Goal: Task Accomplishment & Management: Manage account settings

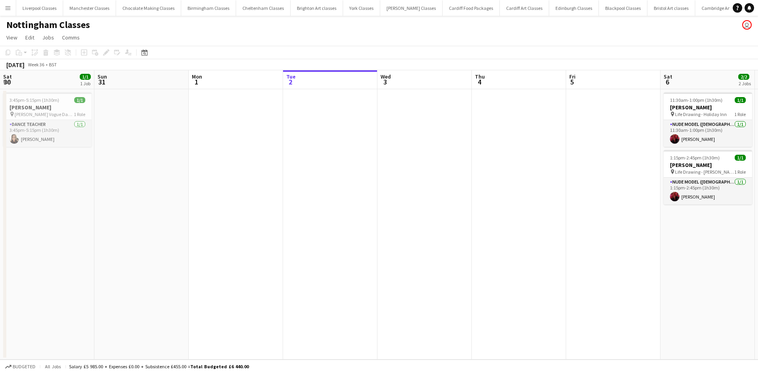
click at [11, 3] on button "Menu" at bounding box center [8, 8] width 16 height 16
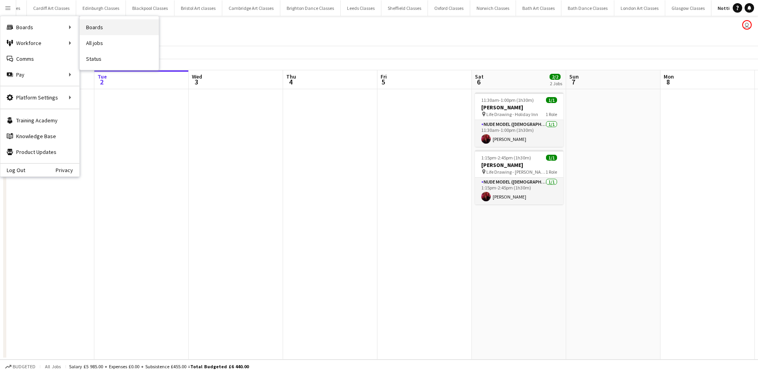
click at [88, 24] on link "Boards" at bounding box center [119, 27] width 79 height 16
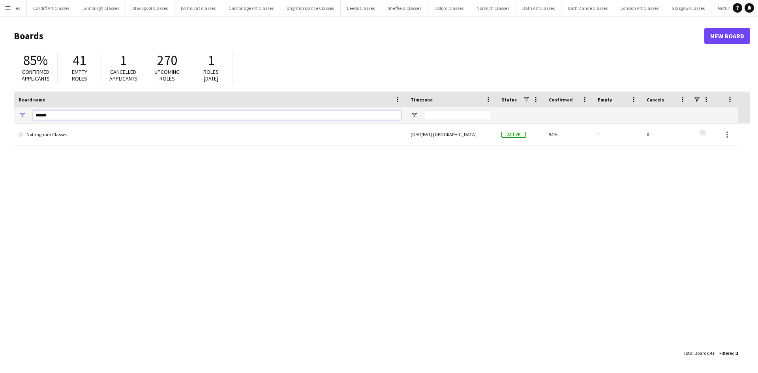
drag, startPoint x: 48, startPoint y: 115, endPoint x: 19, endPoint y: 111, distance: 29.0
click at [19, 111] on div "******" at bounding box center [210, 115] width 392 height 16
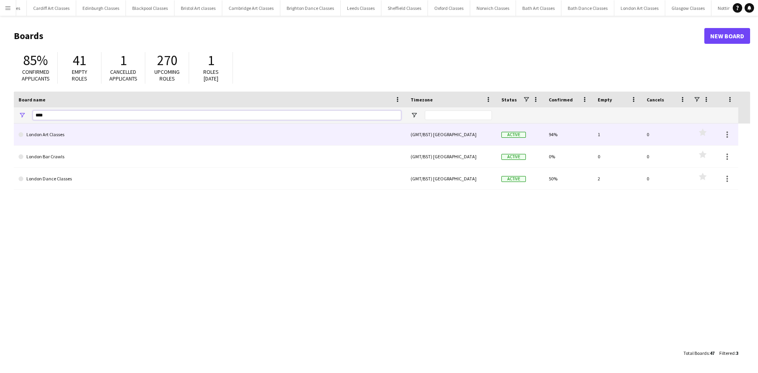
type input "****"
click at [61, 142] on link "London Art Classes" at bounding box center [210, 134] width 382 height 22
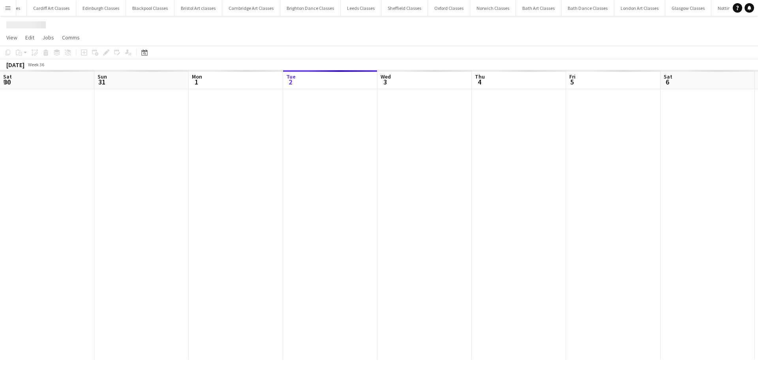
scroll to position [0, 189]
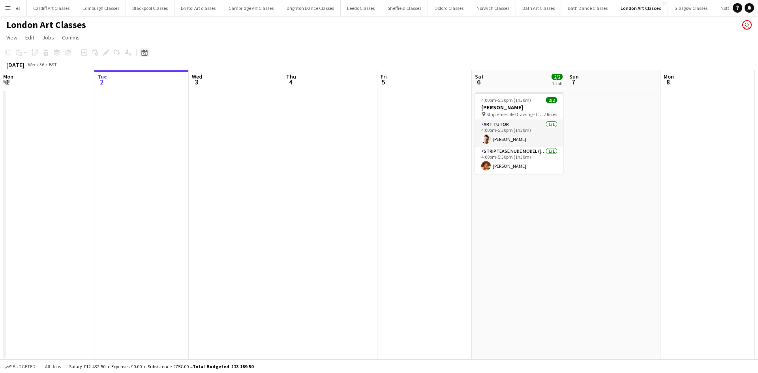
click at [148, 51] on div "Date picker" at bounding box center [144, 52] width 9 height 9
click at [170, 131] on span "10" at bounding box center [166, 130] width 9 height 9
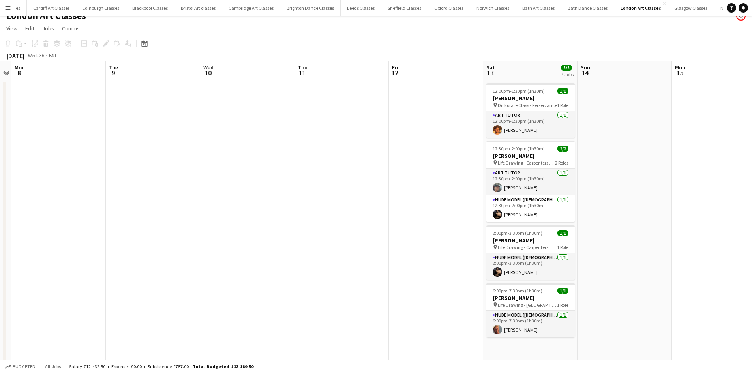
scroll to position [12, 0]
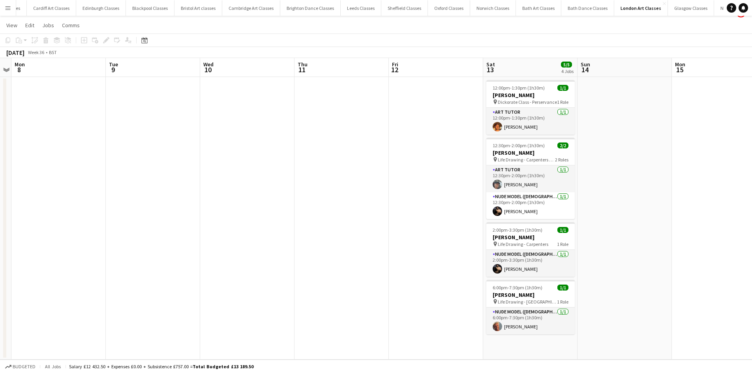
click at [12, 8] on button "Menu" at bounding box center [8, 8] width 16 height 16
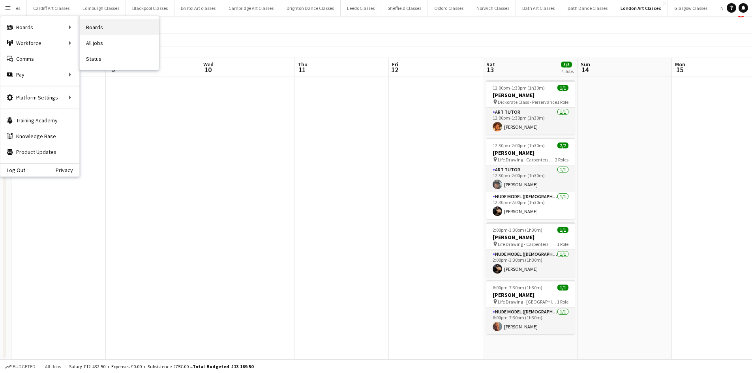
click at [95, 28] on link "Boards" at bounding box center [119, 27] width 79 height 16
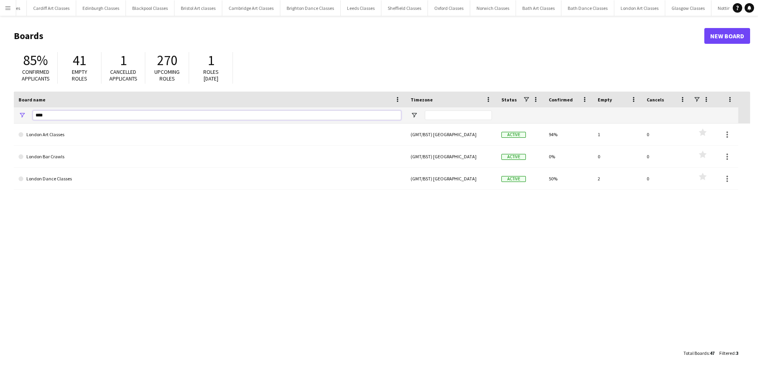
drag, startPoint x: 51, startPoint y: 111, endPoint x: 24, endPoint y: 118, distance: 28.1
click at [24, 118] on div "****" at bounding box center [210, 115] width 392 height 16
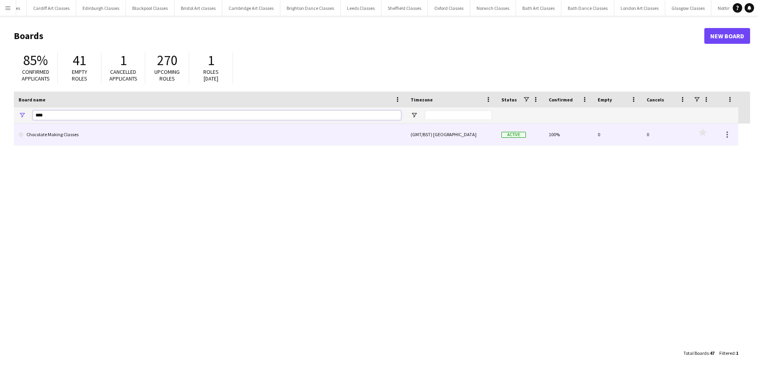
type input "****"
click at [26, 131] on link "Chocolate Making Classes" at bounding box center [210, 134] width 382 height 22
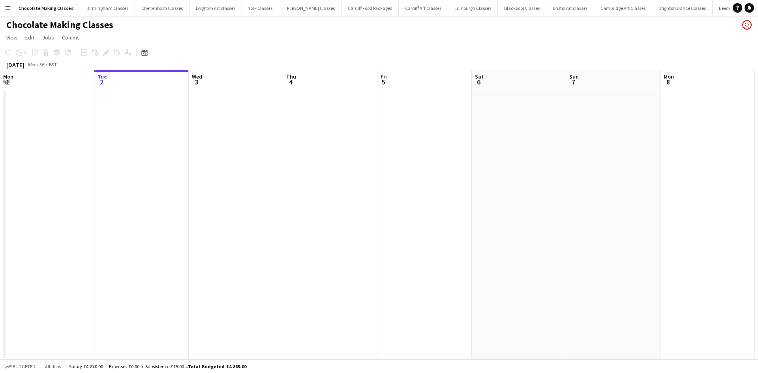
scroll to position [0, 99]
click at [145, 55] on icon at bounding box center [144, 52] width 6 height 6
click at [165, 129] on span "10" at bounding box center [166, 130] width 9 height 9
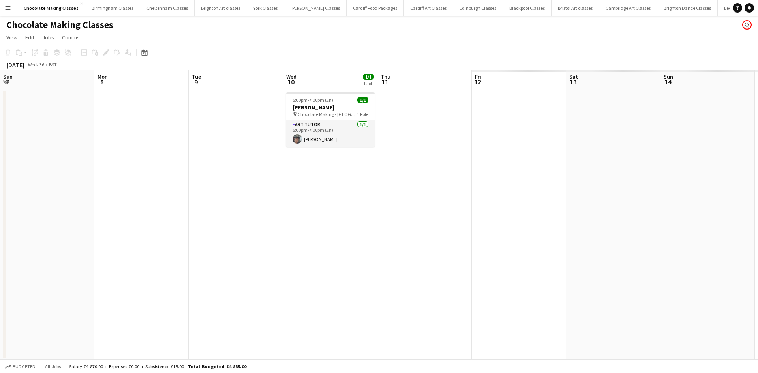
scroll to position [0, 271]
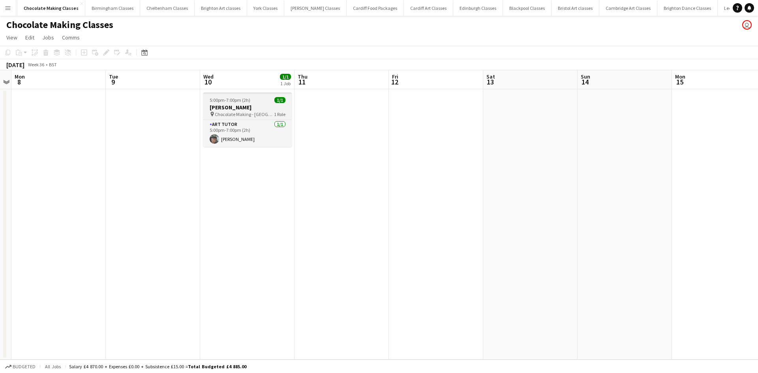
click at [232, 109] on h3 "[PERSON_NAME]" at bounding box center [247, 107] width 88 height 7
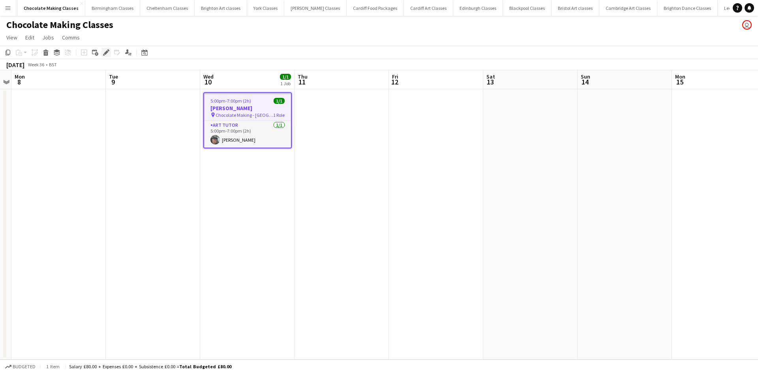
click at [106, 49] on icon "Edit" at bounding box center [106, 52] width 6 height 6
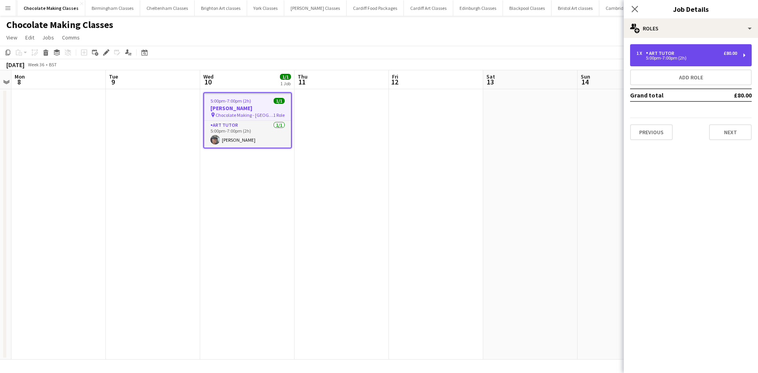
click at [656, 51] on div "Art Tutor" at bounding box center [662, 54] width 32 height 6
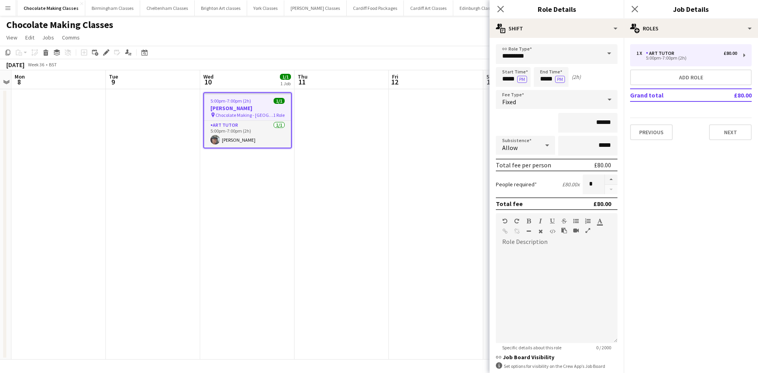
click at [477, 127] on app-date-cell at bounding box center [436, 224] width 94 height 270
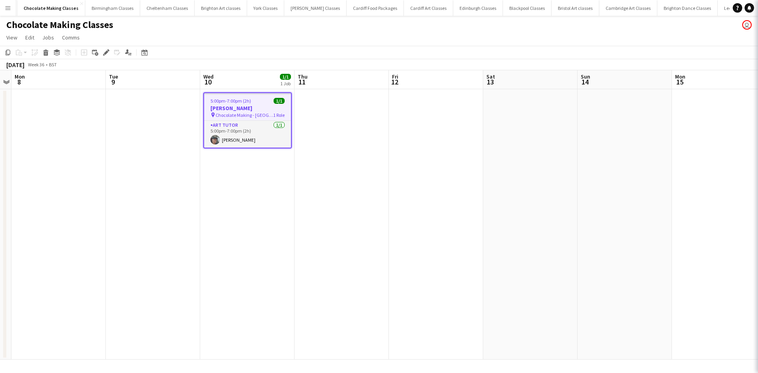
scroll to position [0, 271]
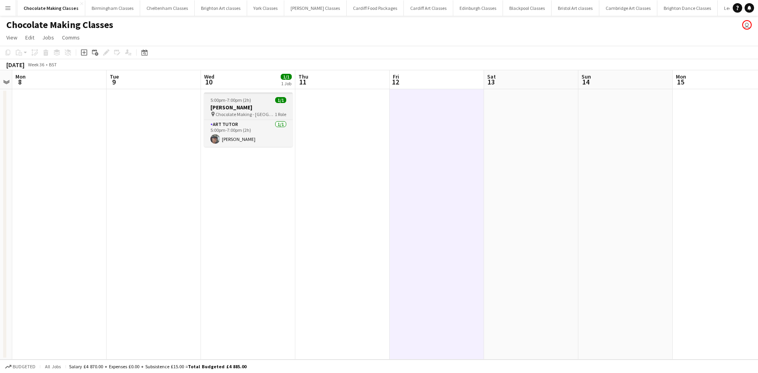
click at [238, 102] on span "5:00pm-7:00pm (2h)" at bounding box center [230, 100] width 41 height 6
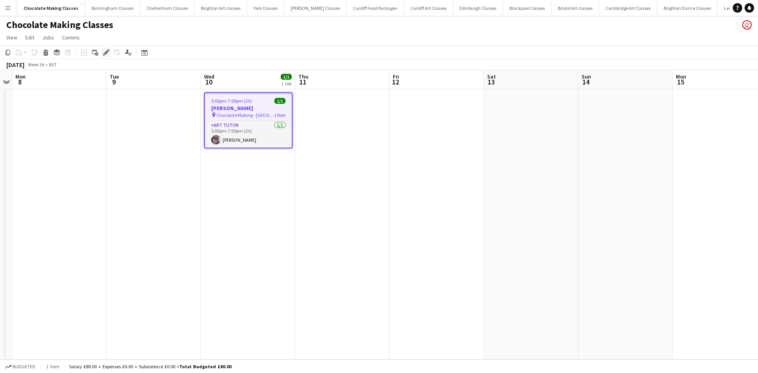
click at [105, 54] on icon at bounding box center [106, 53] width 4 height 4
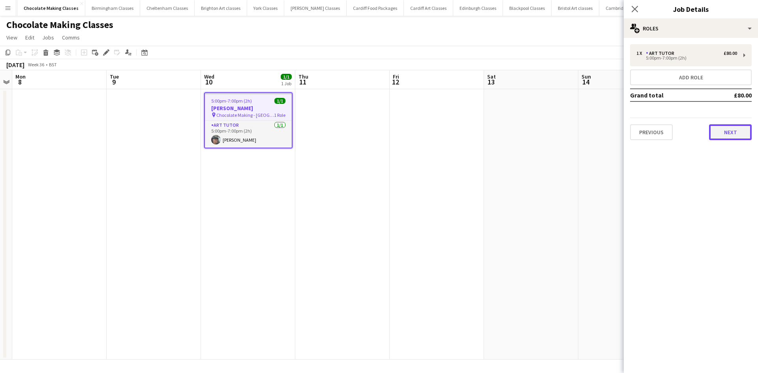
click at [737, 130] on button "Next" at bounding box center [730, 132] width 43 height 16
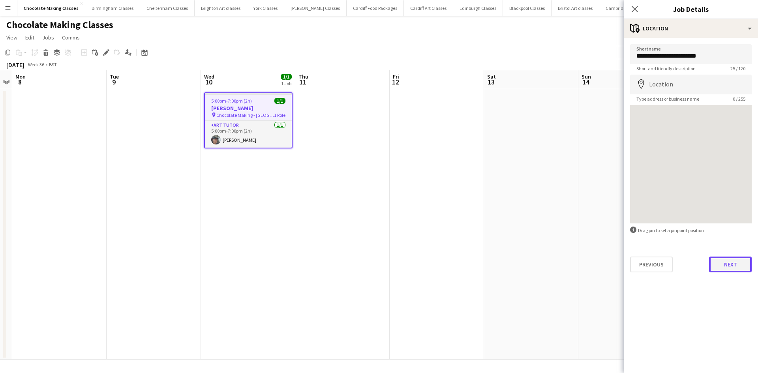
click at [722, 260] on button "Next" at bounding box center [730, 264] width 43 height 16
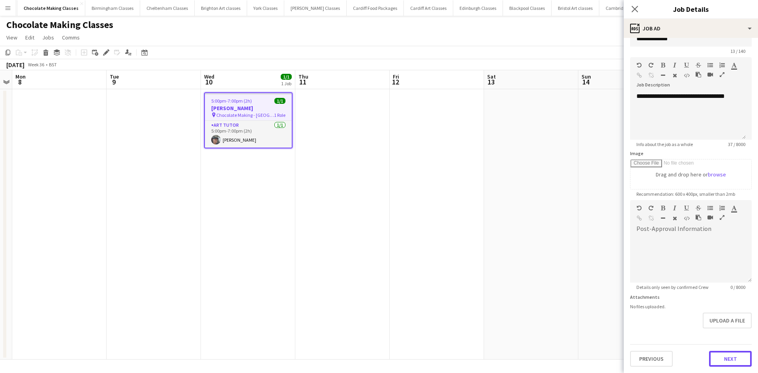
click at [730, 336] on form "**********" at bounding box center [690, 197] width 134 height 340
click at [724, 355] on button "Next" at bounding box center [730, 359] width 43 height 16
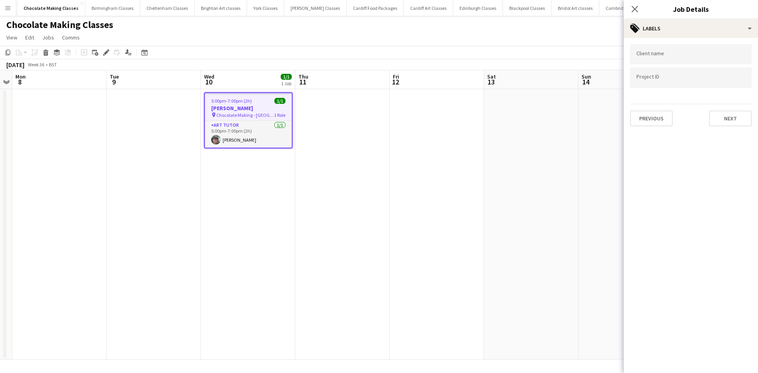
scroll to position [0, 0]
drag, startPoint x: 731, startPoint y: 135, endPoint x: 727, endPoint y: 122, distance: 13.9
click at [730, 132] on mat-expansion-panel "tags Labels Client name Project ID Previous Next" at bounding box center [690, 205] width 134 height 335
click at [727, 122] on button "Next" at bounding box center [730, 118] width 43 height 16
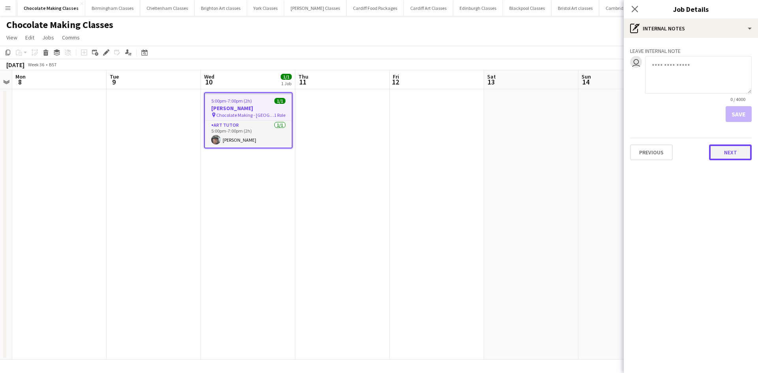
click at [728, 159] on button "Next" at bounding box center [730, 152] width 43 height 16
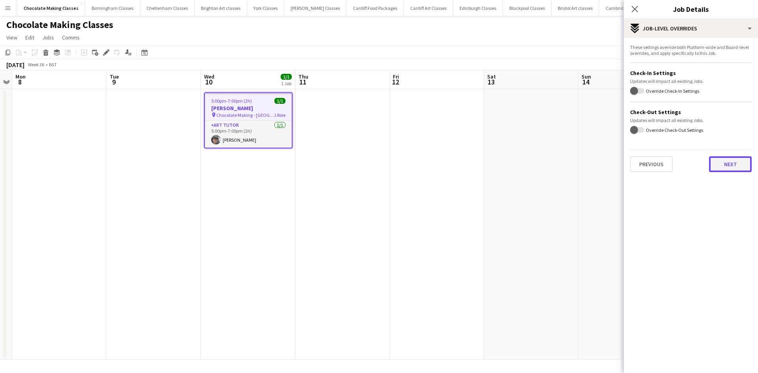
click at [721, 164] on button "Next" at bounding box center [730, 164] width 43 height 16
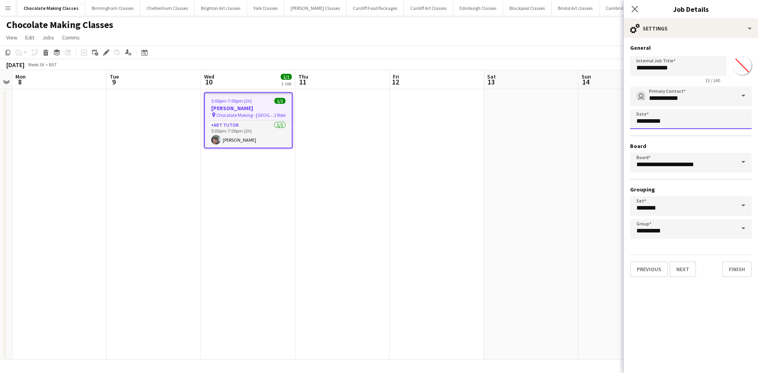
click at [657, 127] on body "Menu Boards Boards Boards All jobs Status Workforce Workforce My Workforce Recr…" at bounding box center [379, 186] width 758 height 373
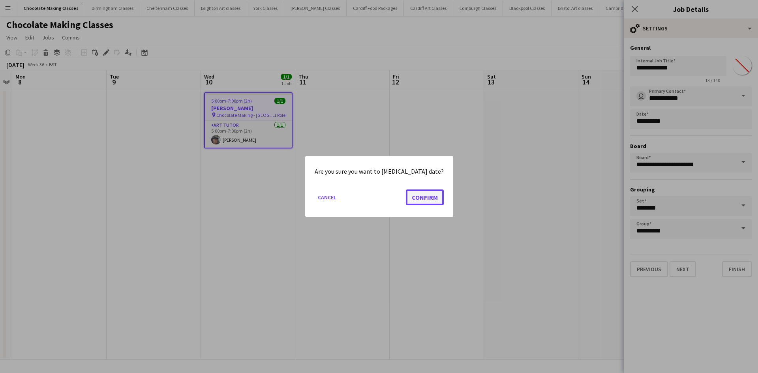
click at [410, 193] on button "Confirm" at bounding box center [425, 197] width 38 height 16
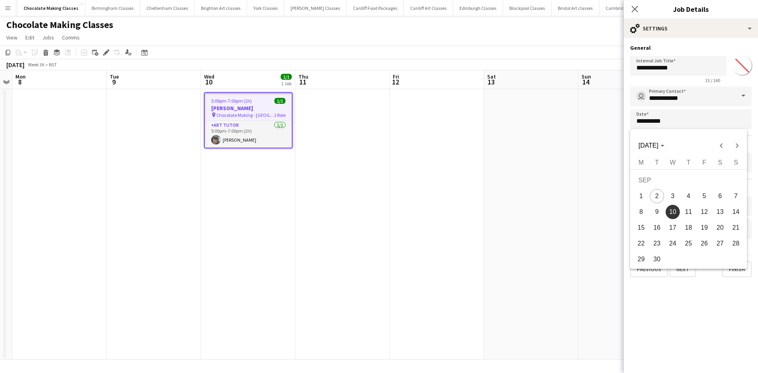
click at [670, 224] on span "17" at bounding box center [672, 228] width 14 height 14
type input "**********"
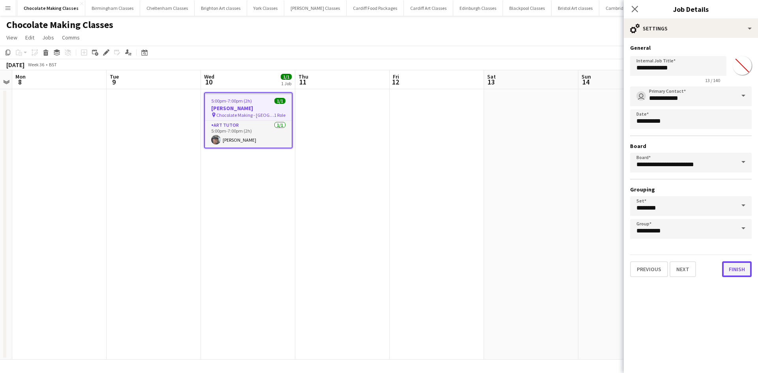
click at [732, 271] on button "Finish" at bounding box center [737, 269] width 30 height 16
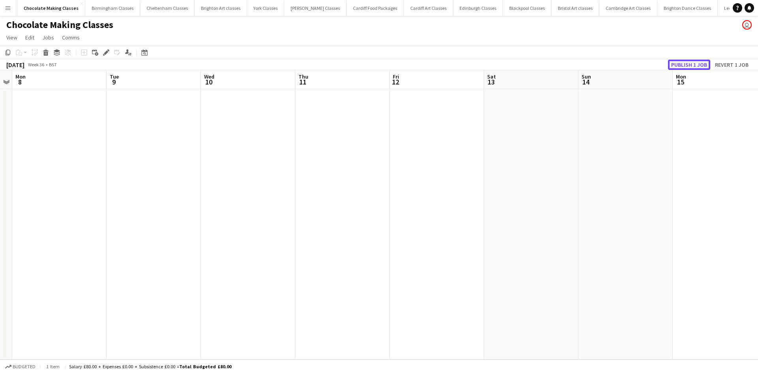
click at [685, 61] on button "Publish 1 job" at bounding box center [689, 65] width 42 height 10
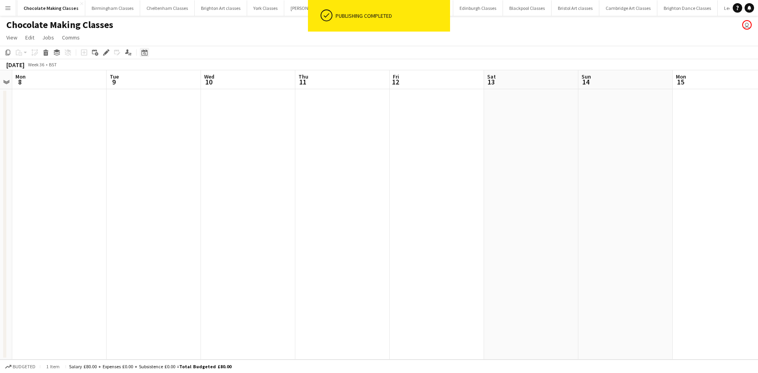
click at [149, 54] on div "Date picker" at bounding box center [144, 52] width 9 height 9
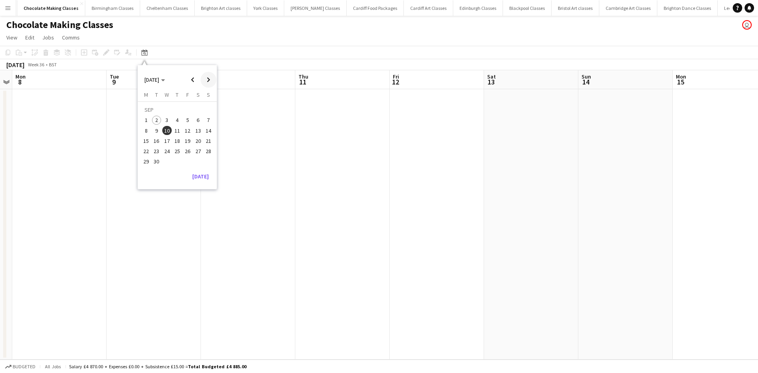
click at [210, 79] on span "Next month" at bounding box center [208, 80] width 16 height 16
click at [191, 144] on button "17" at bounding box center [187, 141] width 10 height 10
click at [237, 116] on app-date-cell at bounding box center [247, 224] width 94 height 270
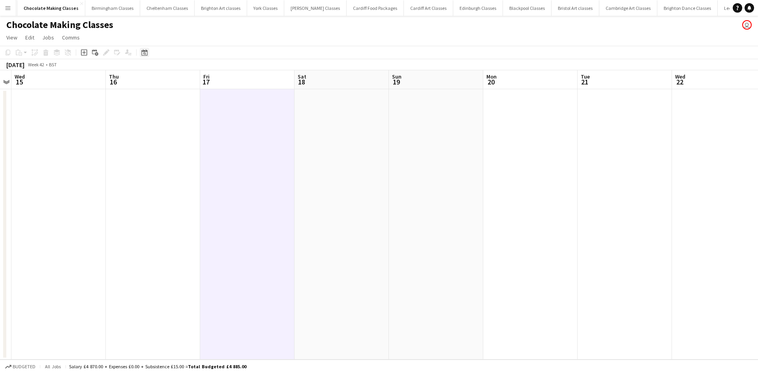
click at [140, 53] on div "Date picker" at bounding box center [144, 52] width 9 height 9
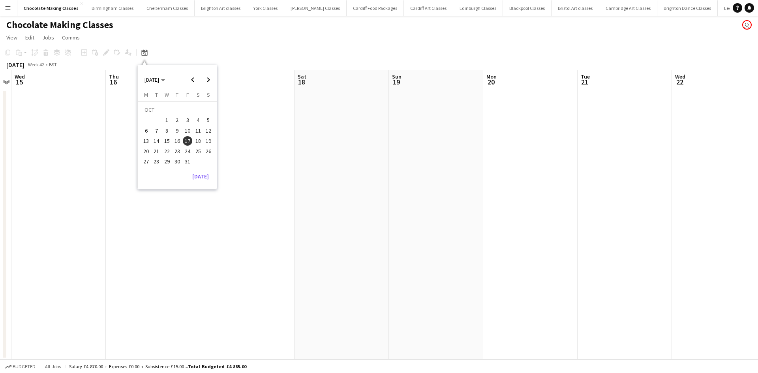
click at [187, 78] on span "Previous month" at bounding box center [193, 80] width 16 height 16
click at [163, 139] on span "17" at bounding box center [166, 140] width 9 height 9
